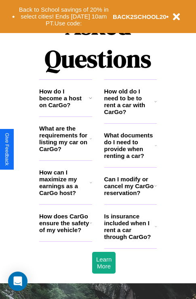
scroll to position [978, 0]
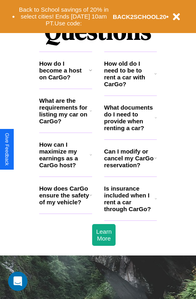
click at [90, 199] on icon at bounding box center [91, 195] width 2 height 6
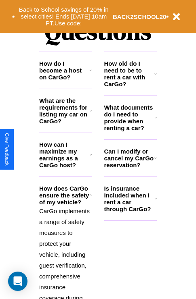
click at [90, 73] on icon at bounding box center [90, 70] width 3 height 6
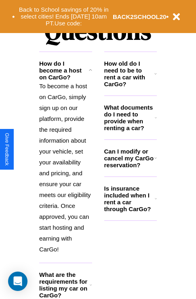
click at [130, 169] on h3 "Can I modify or cancel my CarGo reservation?" at bounding box center [129, 158] width 50 height 21
click at [130, 212] on h3 "Is insurance included when I rent a car through CarGo?" at bounding box center [129, 198] width 50 height 27
click at [130, 87] on h3 "How old do I need to be to rent a car with CarGo?" at bounding box center [129, 73] width 50 height 27
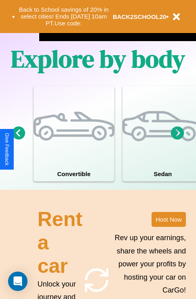
scroll to position [519, 0]
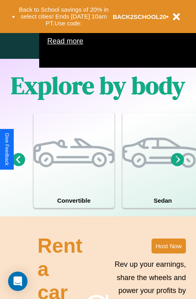
click at [177, 166] on icon at bounding box center [177, 159] width 13 height 13
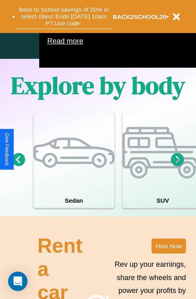
click at [63, 17] on button "Back to School savings of 20% in select cities! Ends [DATE] 10am PT. Use code:" at bounding box center [64, 16] width 98 height 25
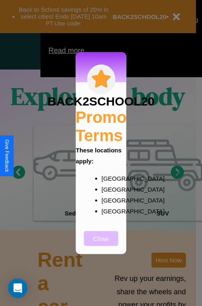
click at [101, 243] on button "Close" at bounding box center [101, 237] width 34 height 15
